Goal: Task Accomplishment & Management: Manage account settings

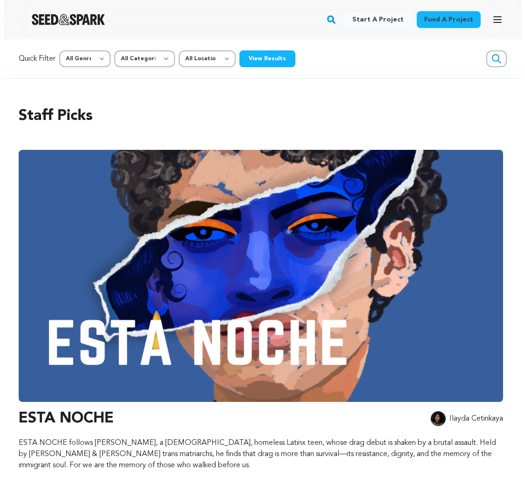
scroll to position [0, 2702]
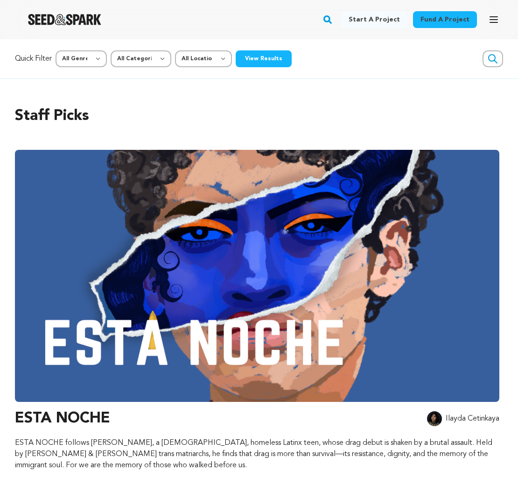
click at [492, 19] on icon "button" at bounding box center [493, 19] width 11 height 11
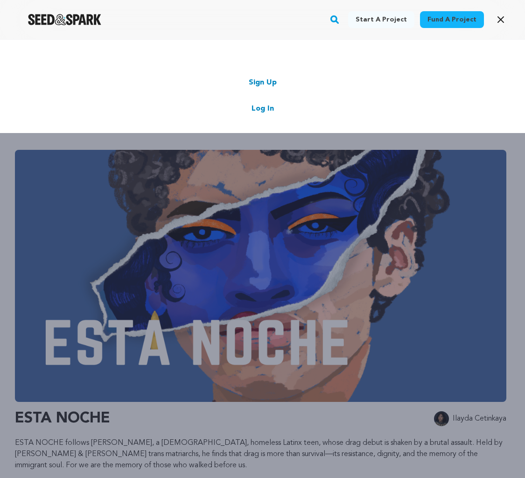
scroll to position [0, 2739]
click at [265, 106] on link "Log In" at bounding box center [263, 108] width 22 height 11
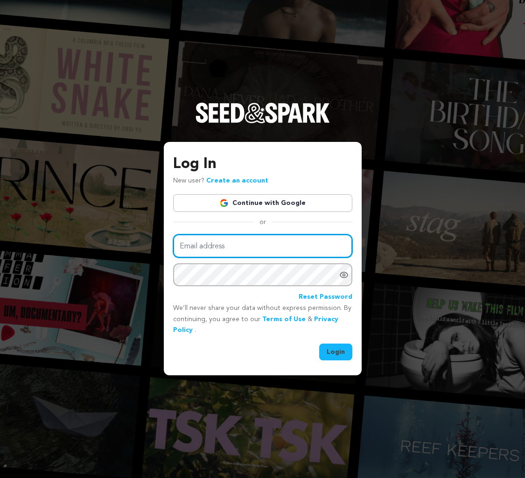
type input "dan@cucalorus.org"
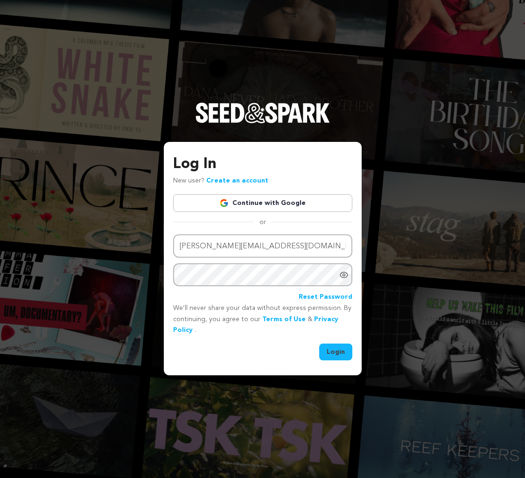
click at [333, 354] on button "Login" at bounding box center [335, 352] width 33 height 17
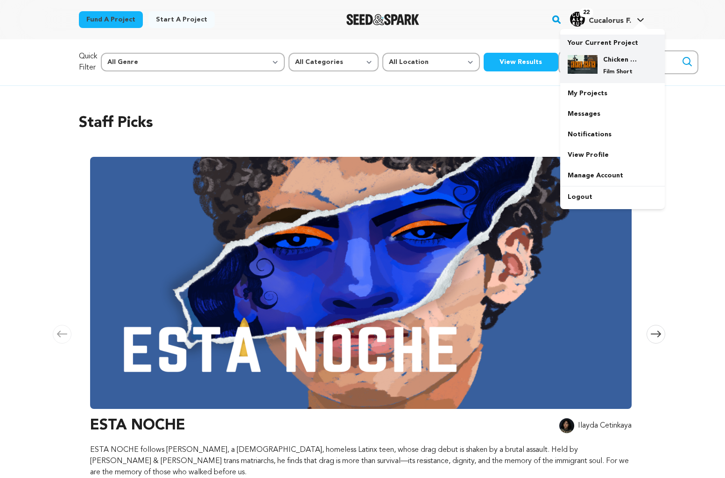
click at [518, 65] on div "Chicken Scratch Film Short" at bounding box center [620, 65] width 45 height 21
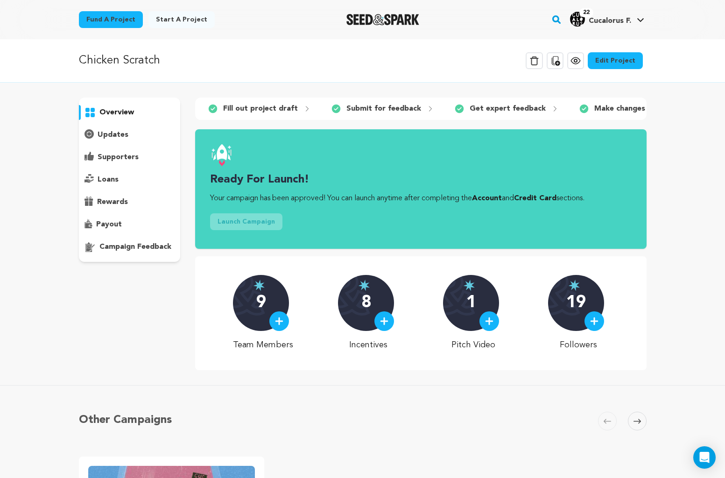
click at [115, 223] on p "payout" at bounding box center [109, 224] width 26 height 11
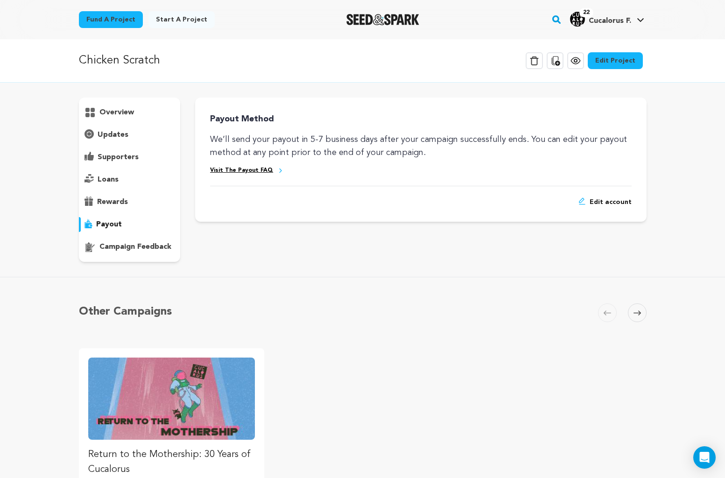
click at [605, 199] on span "Edit account" at bounding box center [611, 202] width 42 height 9
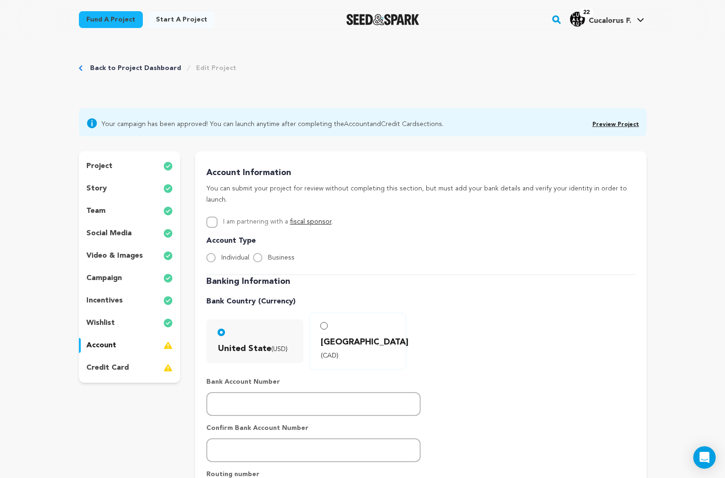
click at [256, 253] on input "Business" at bounding box center [257, 257] width 9 height 9
radio input "true"
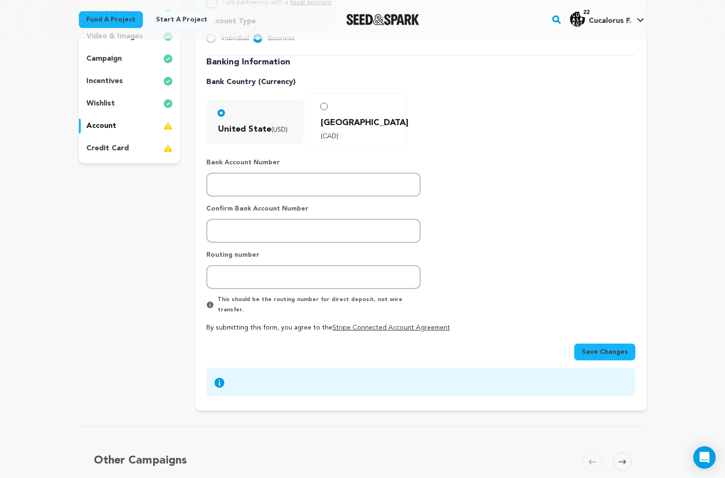
scroll to position [217, 0]
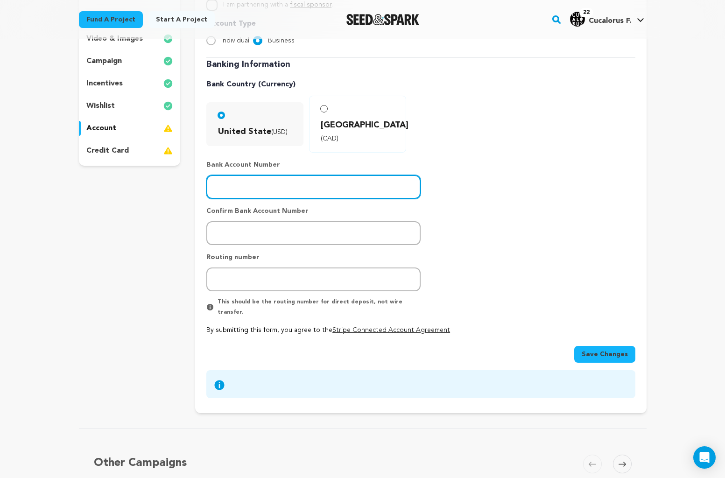
click at [252, 175] on input "number" at bounding box center [313, 187] width 214 height 24
type input "6630101902"
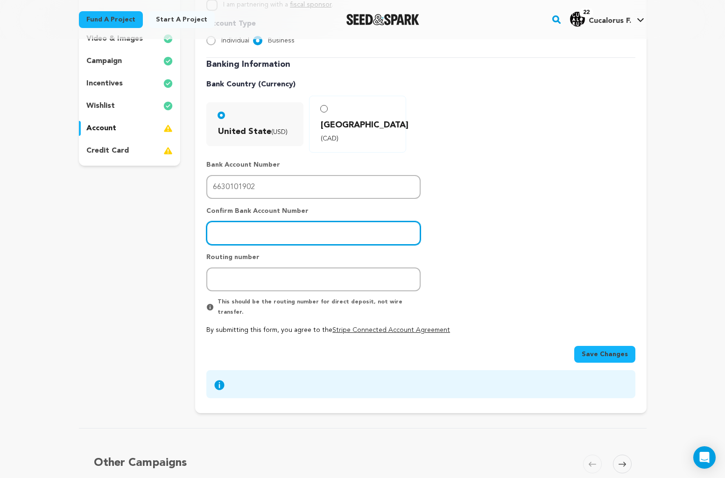
click at [232, 221] on input "number" at bounding box center [313, 233] width 214 height 24
type input "6630101902"
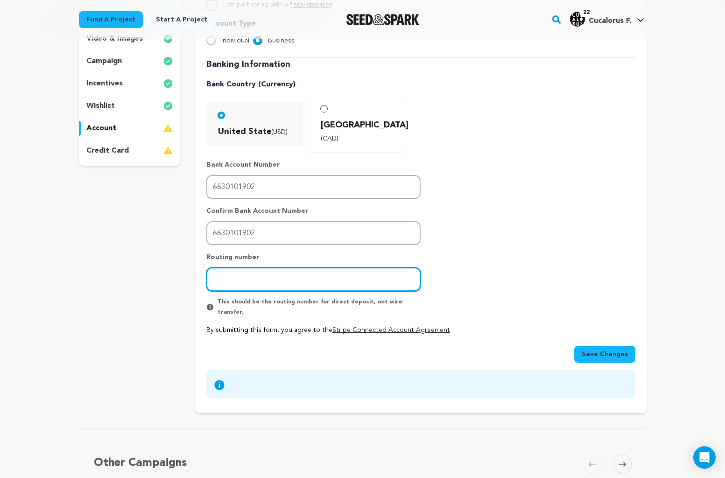
click at [229, 268] on input "number" at bounding box center [313, 280] width 214 height 24
type input "053000219"
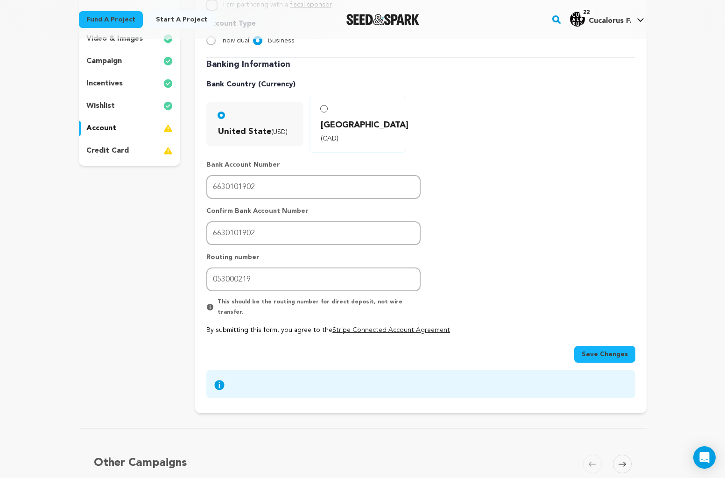
click at [604, 350] on span "Save Changes" at bounding box center [605, 354] width 46 height 9
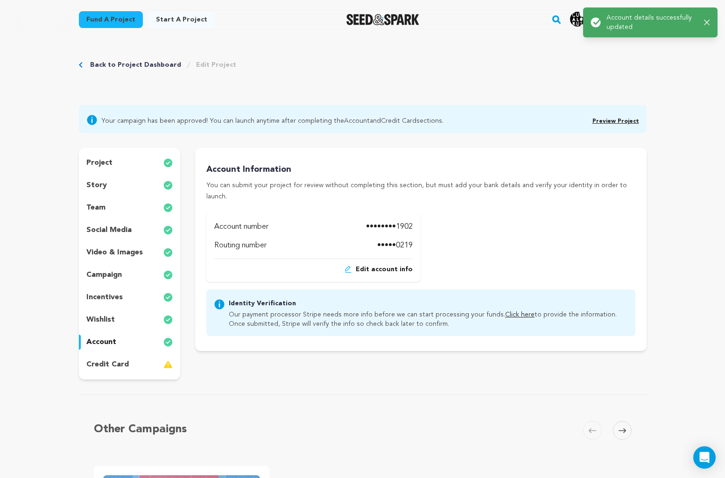
scroll to position [0, 0]
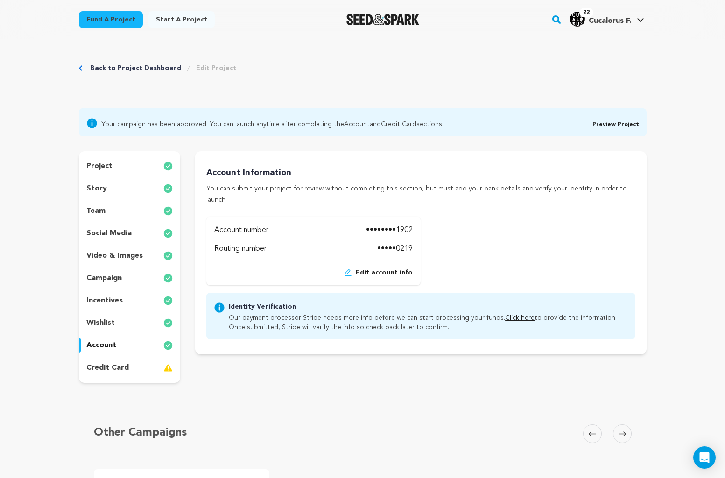
click at [508, 315] on link "Click here" at bounding box center [519, 318] width 29 height 7
click at [101, 368] on p "credit card" at bounding box center [107, 367] width 42 height 11
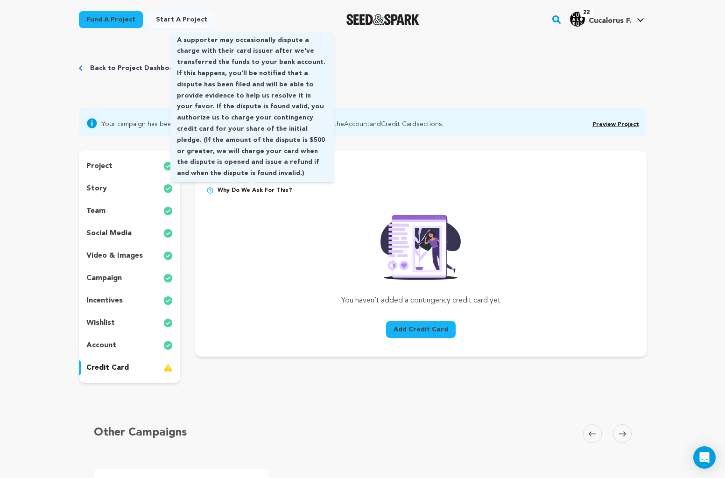
click at [259, 191] on span "Why do we ask for this?" at bounding box center [255, 190] width 75 height 7
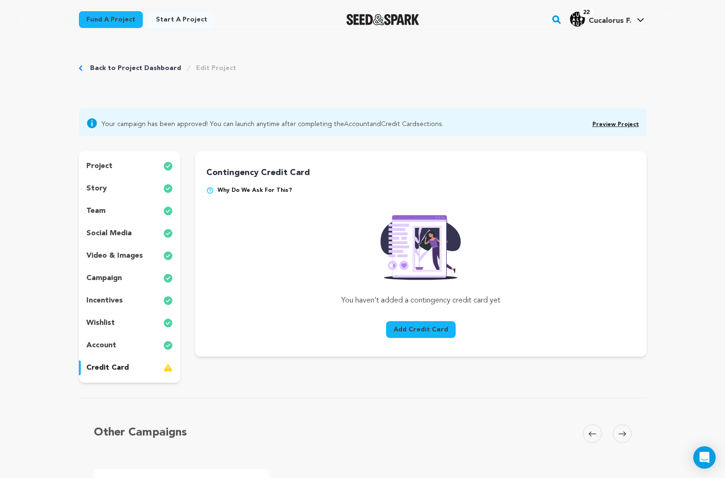
click at [259, 191] on span "Why do we ask for this?" at bounding box center [255, 190] width 75 height 7
click at [230, 234] on div "Contingency Credit Card Why do we ask for this? You haven’t added a contingency…" at bounding box center [420, 254] width 429 height 176
click at [432, 331] on button "Add Credit Card" at bounding box center [421, 329] width 70 height 17
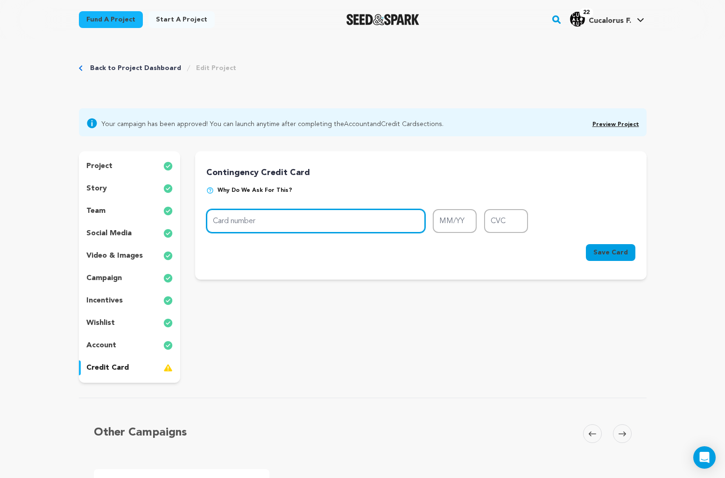
click at [277, 222] on input "Card number" at bounding box center [315, 221] width 219 height 24
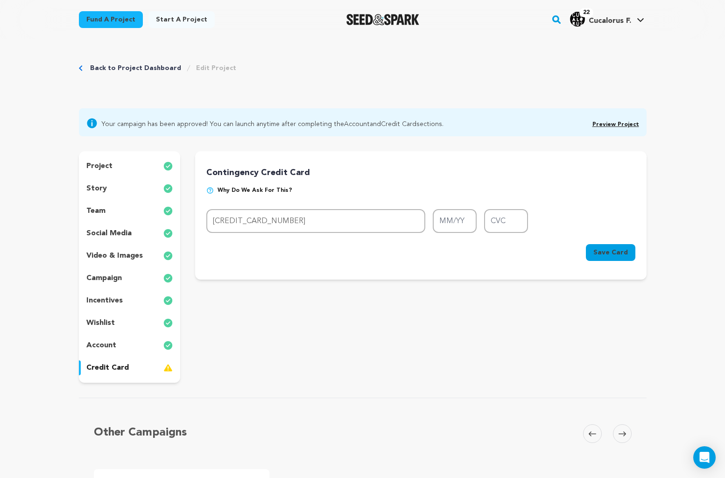
type input "5577 2900 5514 1575"
type input "02/28"
type input "521"
click at [604, 248] on span "Save Card" at bounding box center [611, 252] width 35 height 9
